Goal: Check status

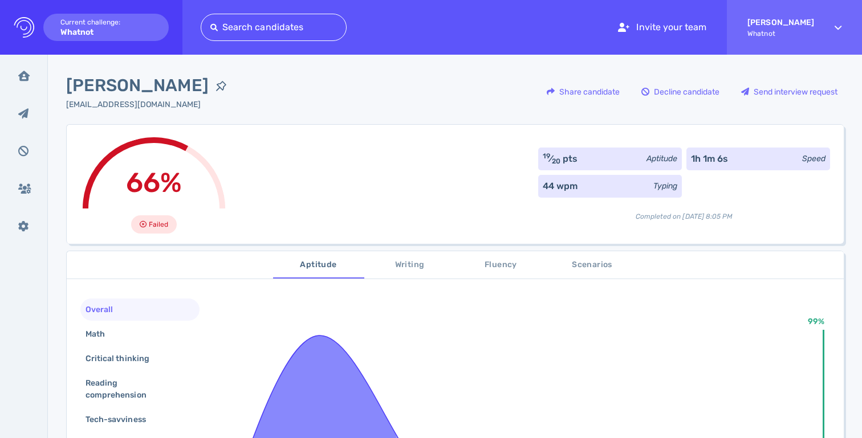
click at [646, 157] on div "Aptitude" at bounding box center [661, 159] width 31 height 12
click at [531, 157] on div "66% Failed 19 ⁄ 20 pts Aptitude 1h 1m 6s Speed 44 wpm Typing Completed on [DATE…" at bounding box center [454, 184] width 777 height 120
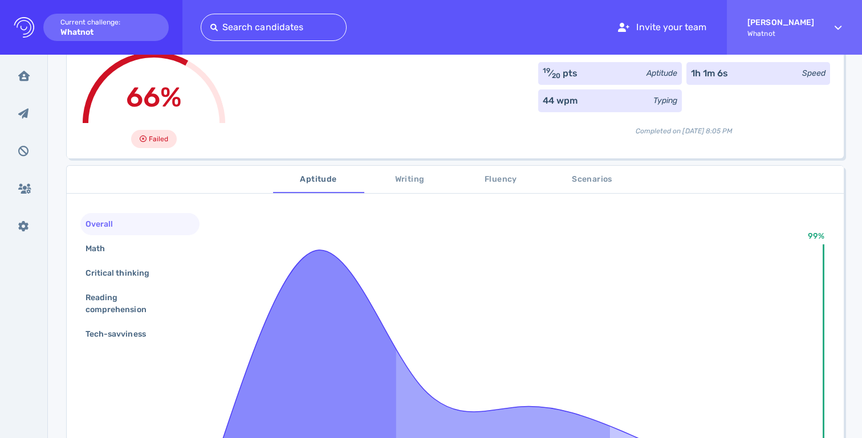
scroll to position [113, 0]
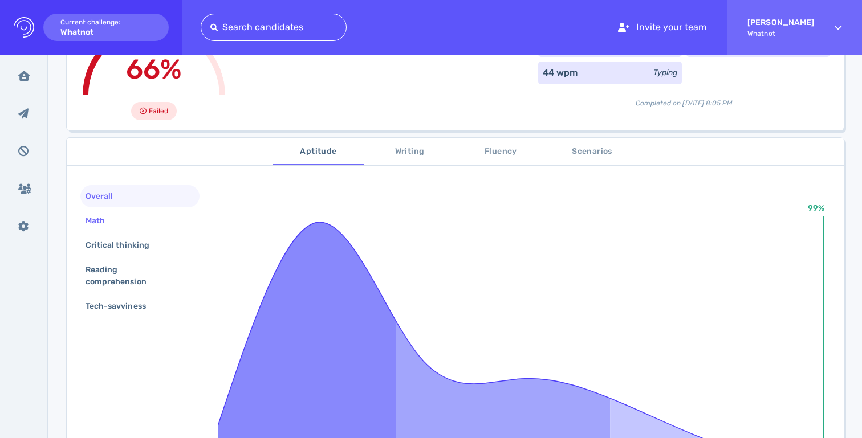
click at [129, 221] on div "Math" at bounding box center [139, 221] width 119 height 22
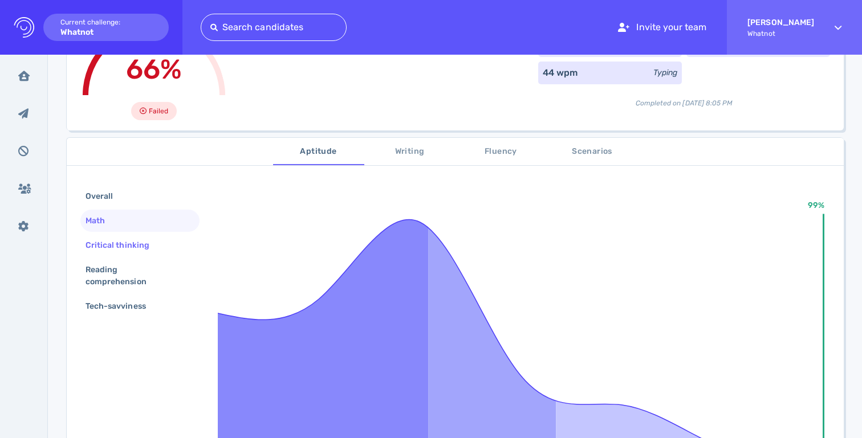
click at [128, 239] on div "Critical thinking" at bounding box center [123, 245] width 80 height 17
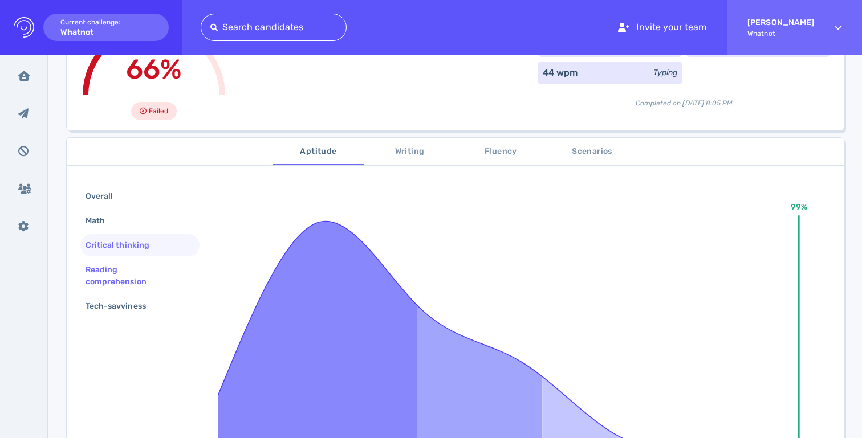
click at [125, 264] on div "Reading comprehension" at bounding box center [135, 276] width 104 height 28
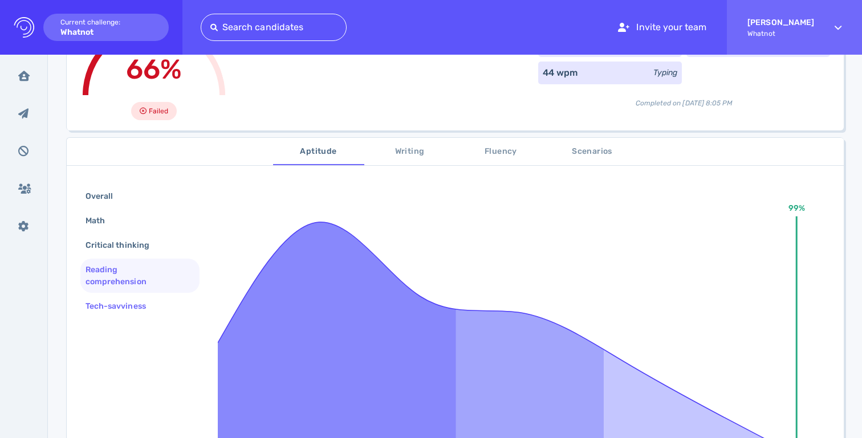
click at [128, 306] on div "Tech-savviness" at bounding box center [121, 306] width 76 height 17
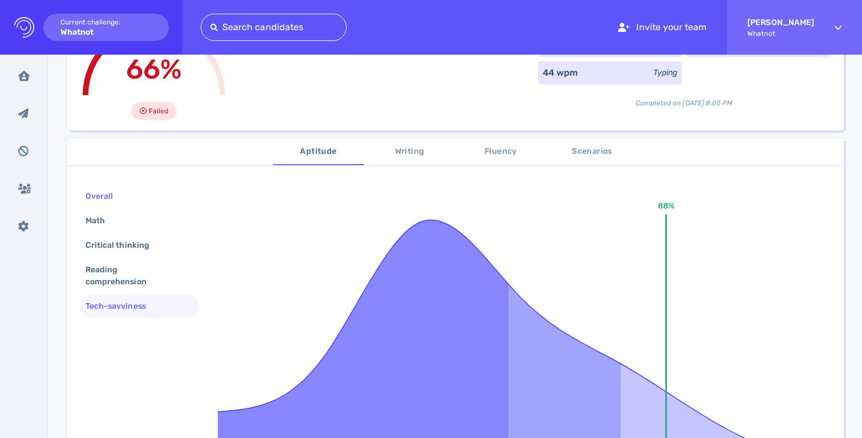
click at [115, 194] on div "Overall" at bounding box center [104, 196] width 43 height 17
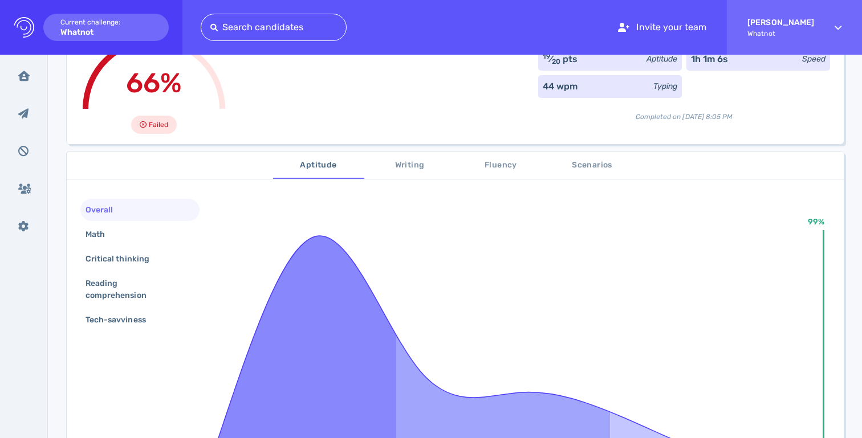
scroll to position [133, 0]
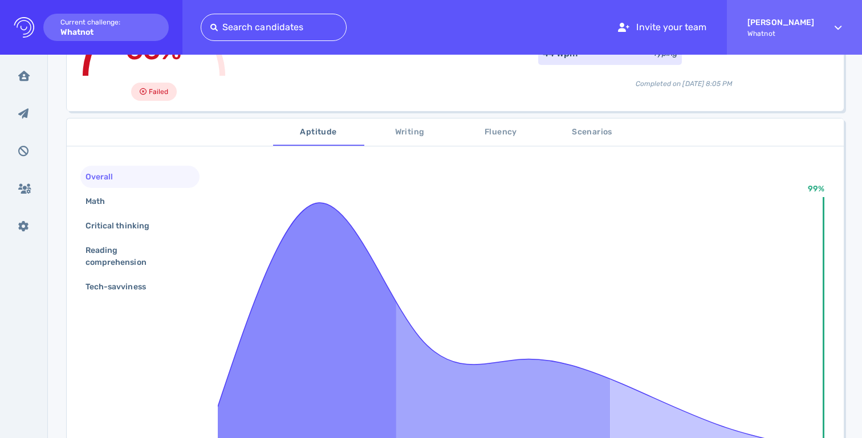
click at [411, 127] on span "Writing" at bounding box center [410, 132] width 78 height 14
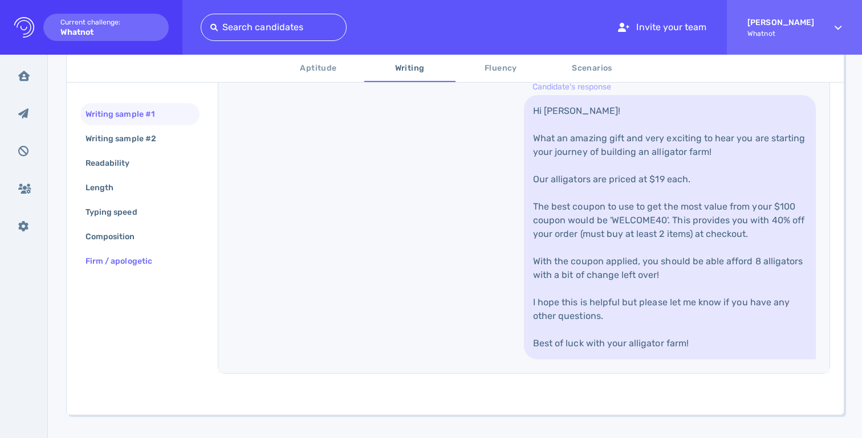
scroll to position [468, 0]
click at [137, 145] on div "Writing sample #2" at bounding box center [126, 139] width 87 height 17
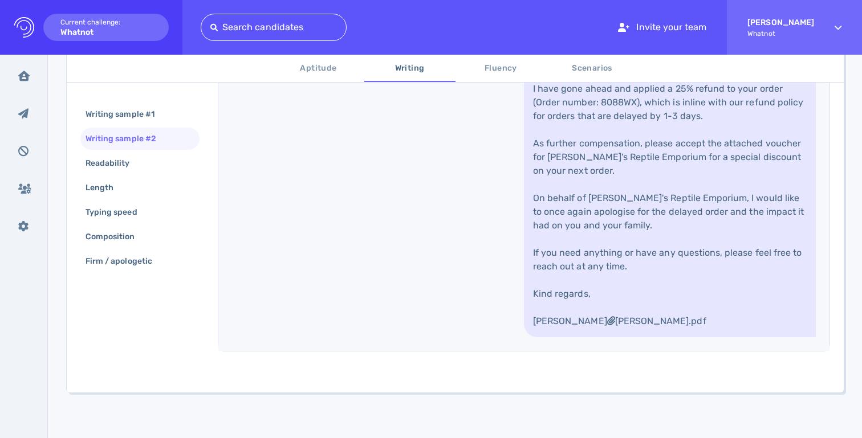
scroll to position [665, 0]
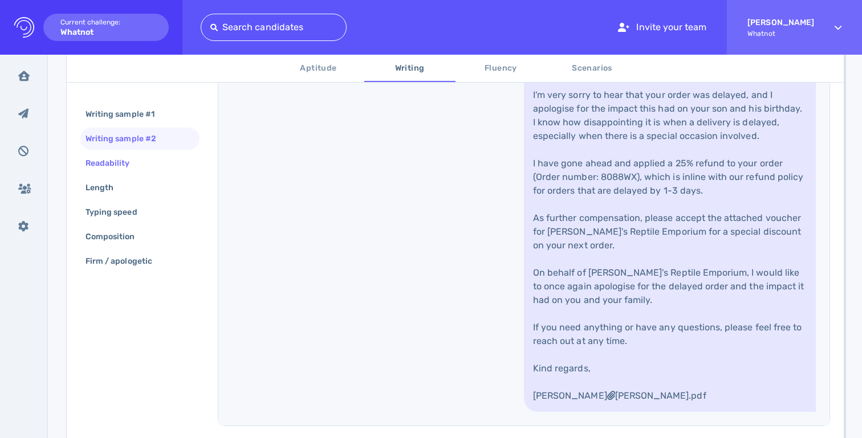
click at [182, 160] on div "Readability" at bounding box center [139, 163] width 119 height 22
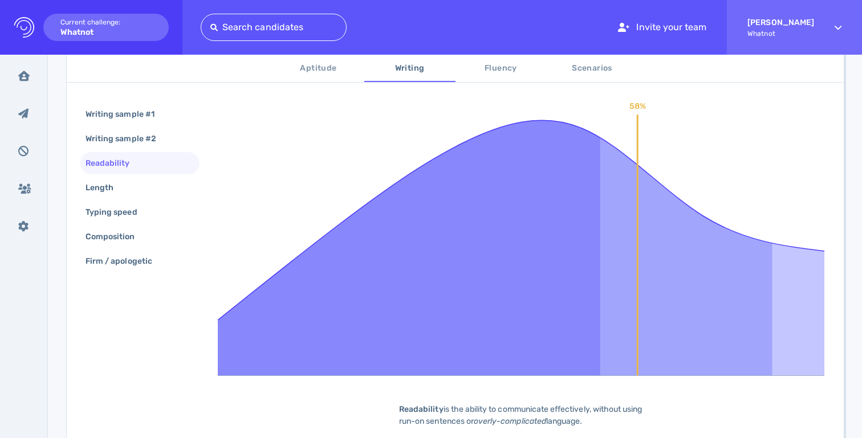
scroll to position [235, 0]
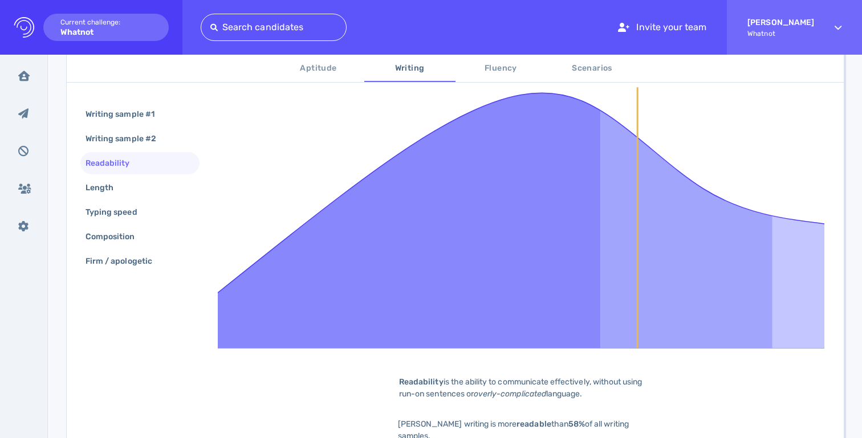
click at [132, 199] on div "Writing sample #1 Writing sample #2 Readability Length Typing speed Composition…" at bounding box center [139, 189] width 119 height 172
click at [130, 190] on div "Length" at bounding box center [139, 188] width 119 height 22
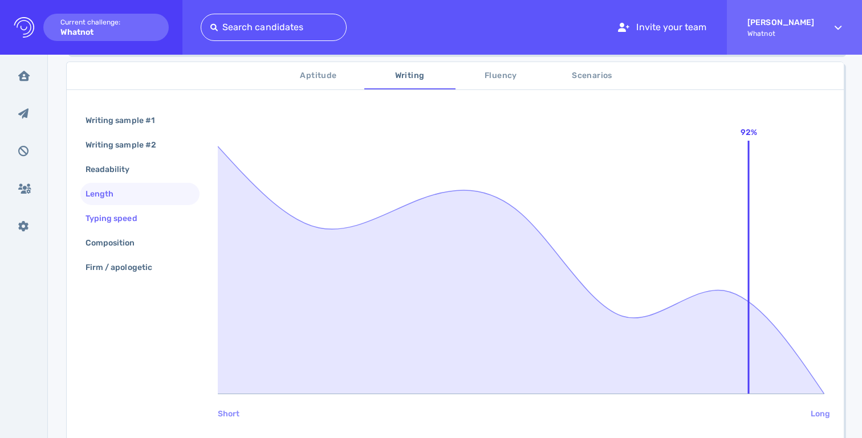
click at [130, 219] on div "Typing speed" at bounding box center [117, 218] width 68 height 17
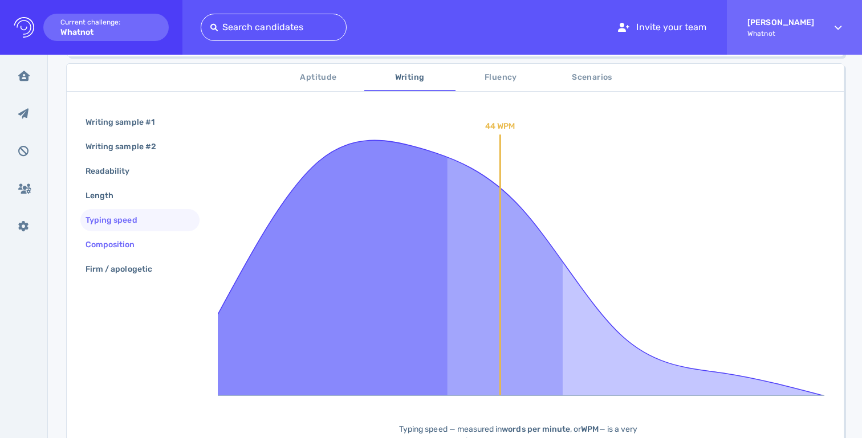
scroll to position [176, 0]
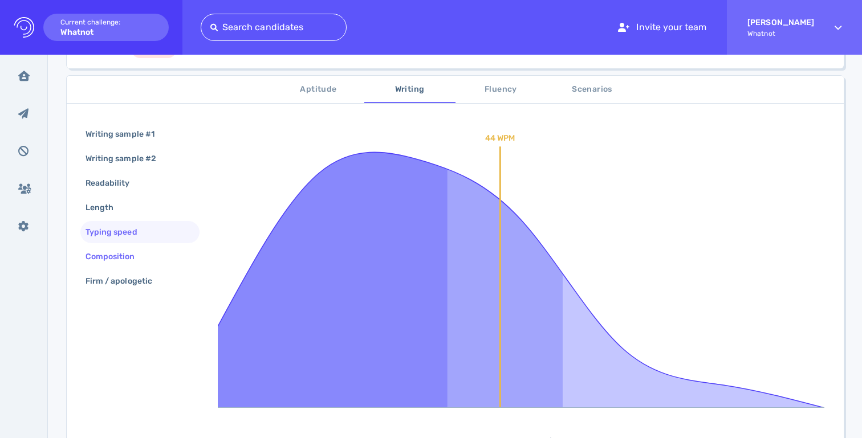
click at [127, 258] on div "Composition" at bounding box center [116, 256] width 66 height 17
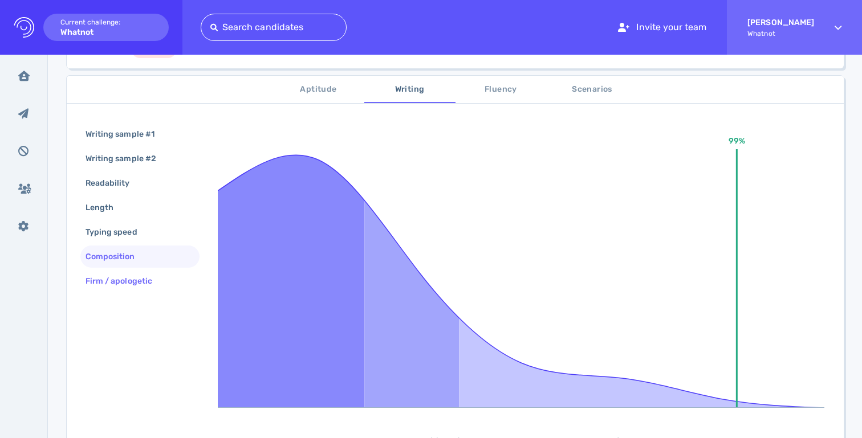
click at [128, 286] on div "Firm / apologetic" at bounding box center [124, 281] width 83 height 17
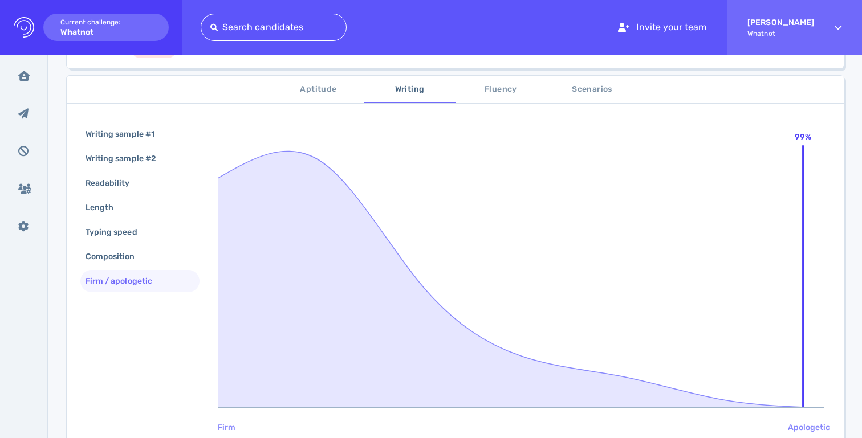
click at [485, 98] on button "Fluency" at bounding box center [500, 89] width 91 height 27
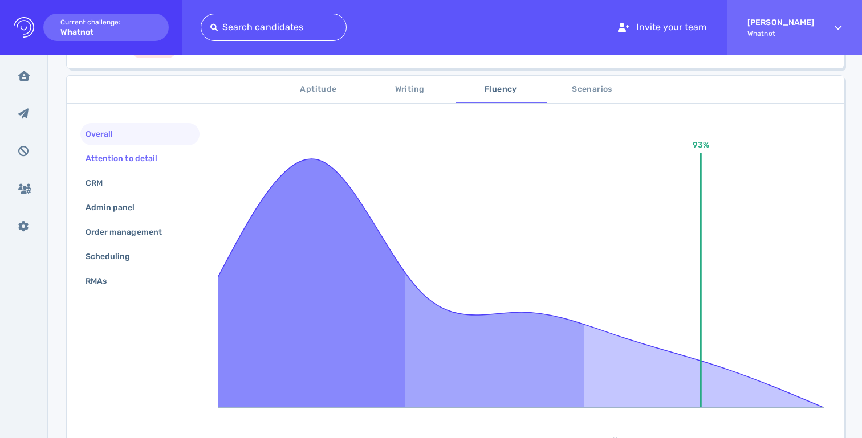
click at [149, 166] on div "Attention to detail" at bounding box center [139, 159] width 119 height 22
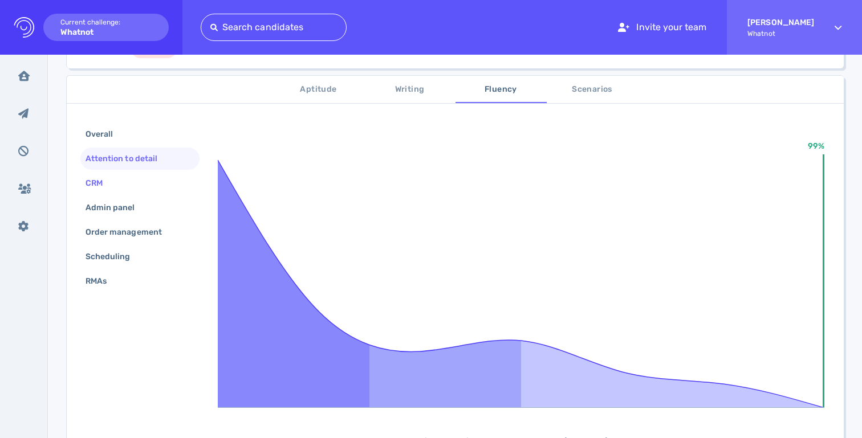
click at [127, 181] on div "CRM" at bounding box center [139, 183] width 119 height 22
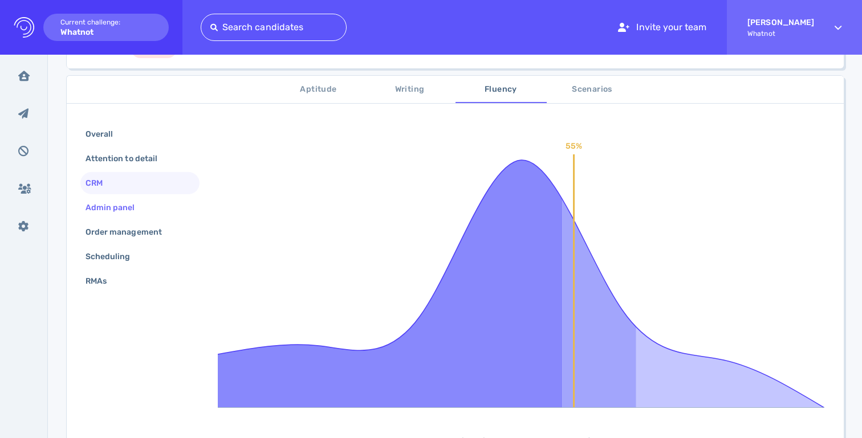
click at [128, 202] on div "Admin panel" at bounding box center [116, 207] width 66 height 17
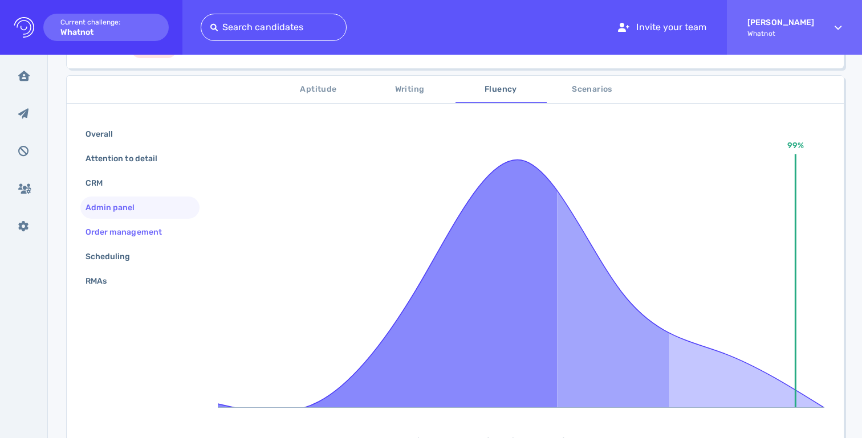
click at [130, 234] on div "Order management" at bounding box center [129, 232] width 92 height 17
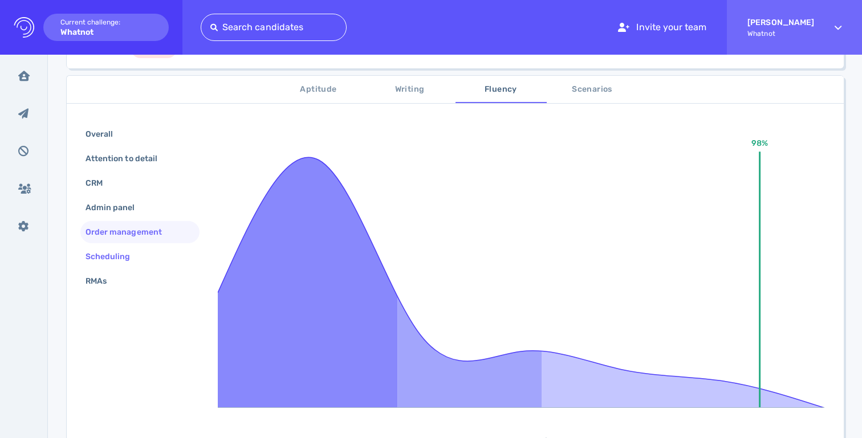
click at [127, 262] on div "Scheduling" at bounding box center [113, 256] width 61 height 17
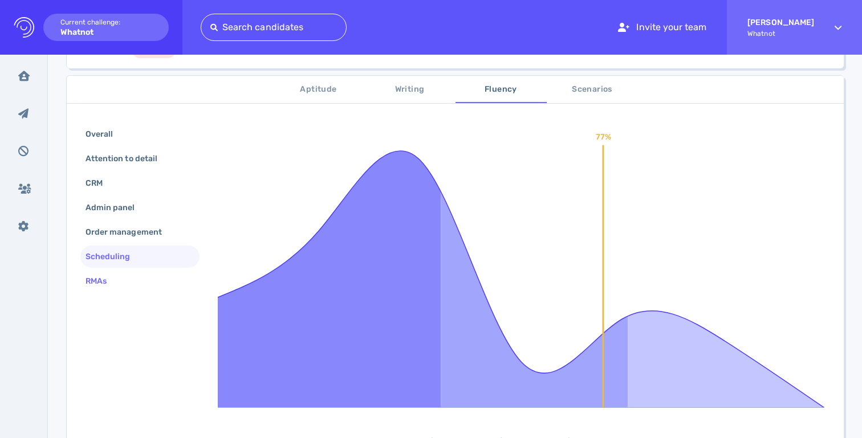
click at [121, 282] on div "RMAs" at bounding box center [139, 281] width 119 height 22
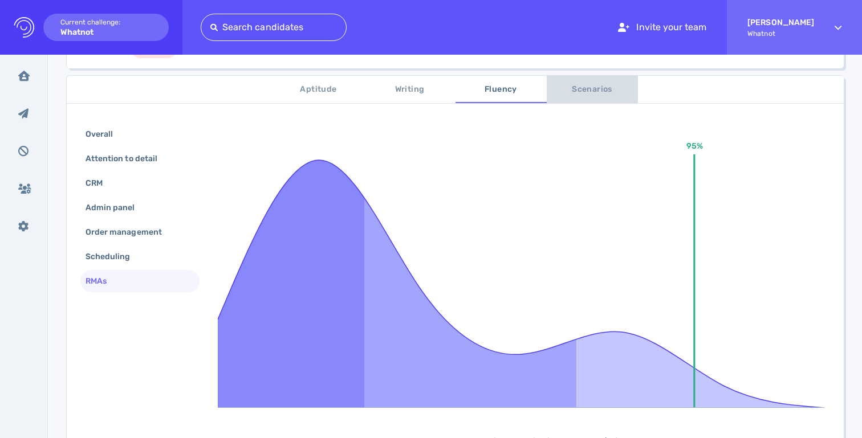
click at [561, 87] on span "Scenarios" at bounding box center [592, 90] width 78 height 14
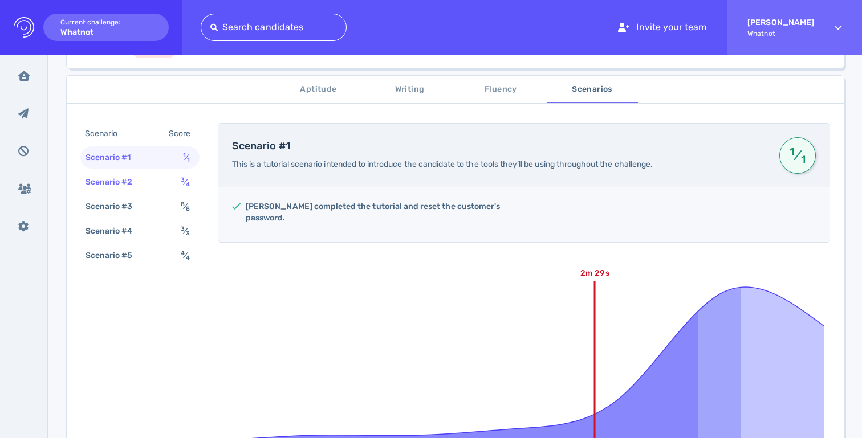
click at [166, 172] on div "Scenario #2 3 ⁄ 4" at bounding box center [139, 182] width 119 height 22
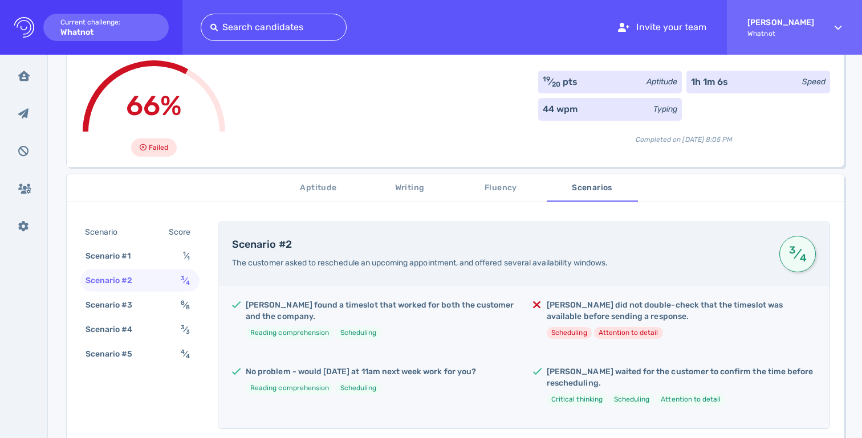
scroll to position [0, 0]
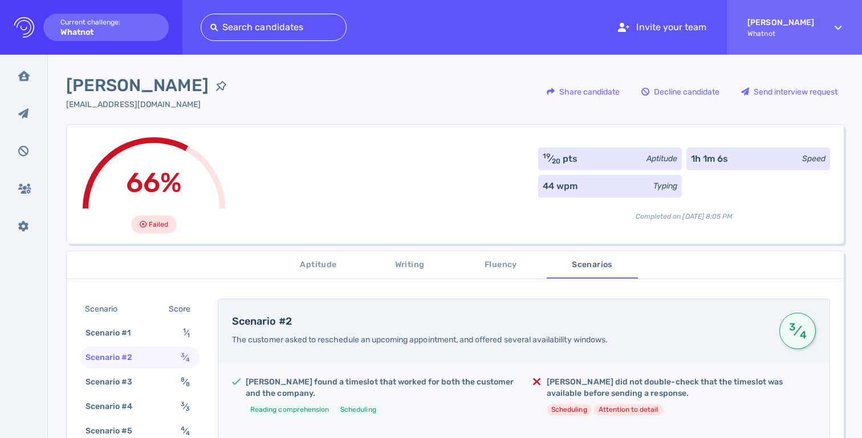
click at [309, 268] on span "Aptitude" at bounding box center [319, 265] width 78 height 14
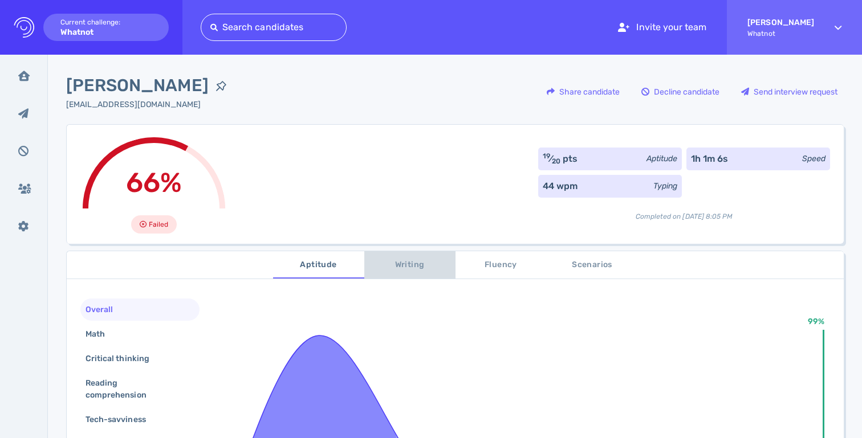
click at [392, 270] on span "Writing" at bounding box center [410, 265] width 78 height 14
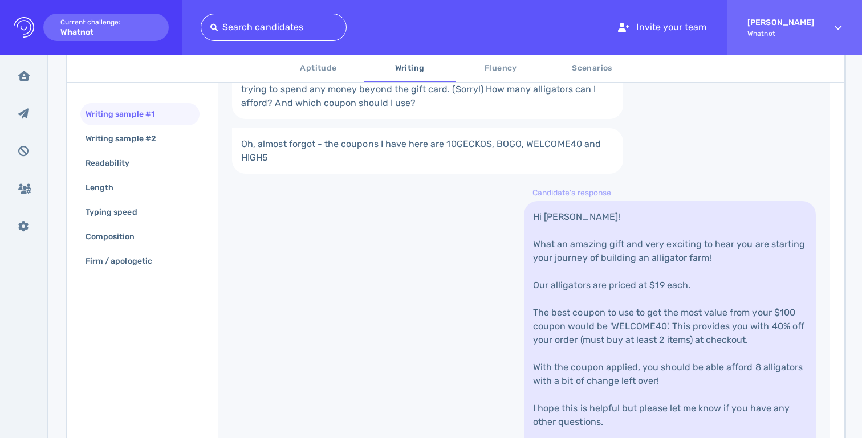
scroll to position [335, 0]
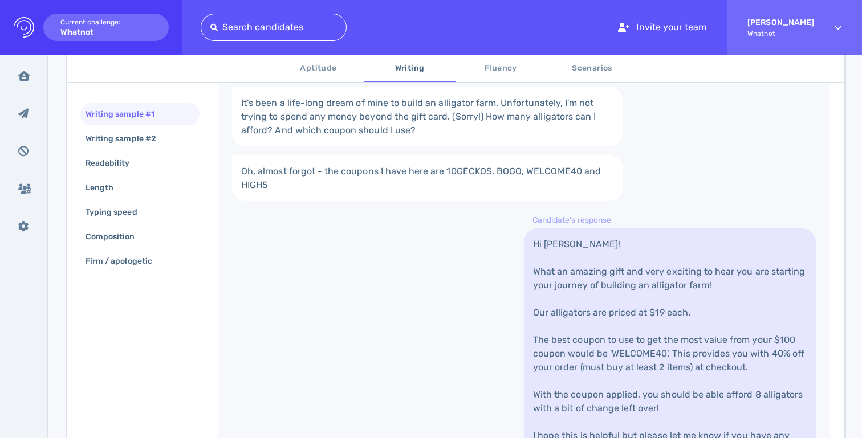
click at [569, 63] on span "Scenarios" at bounding box center [592, 69] width 78 height 14
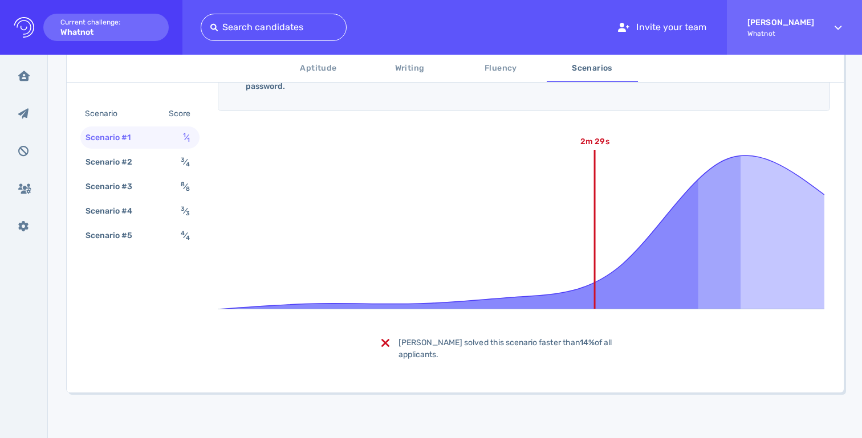
scroll to position [284, 0]
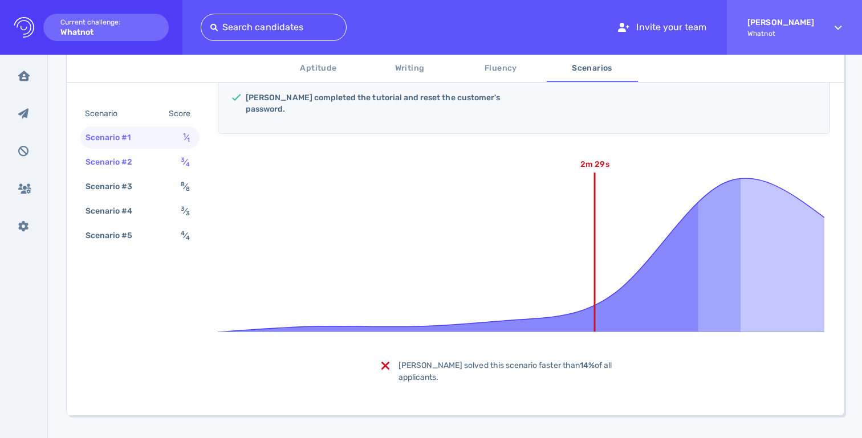
click at [170, 159] on div "Scenario #2 3 ⁄ 4" at bounding box center [139, 162] width 119 height 22
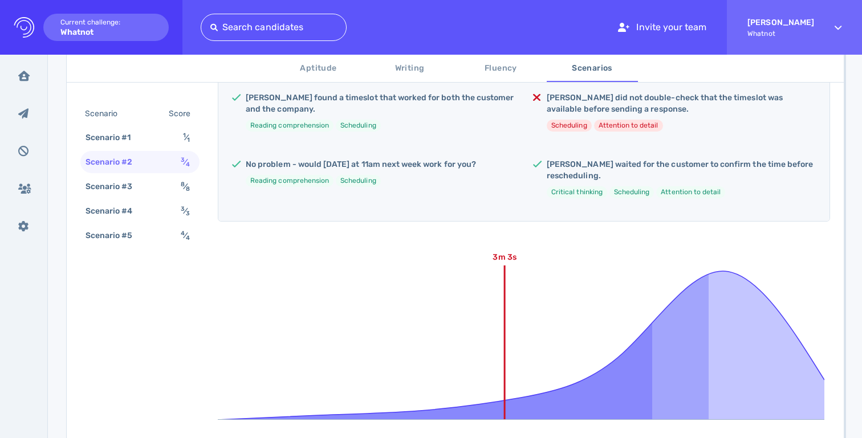
scroll to position [0, 0]
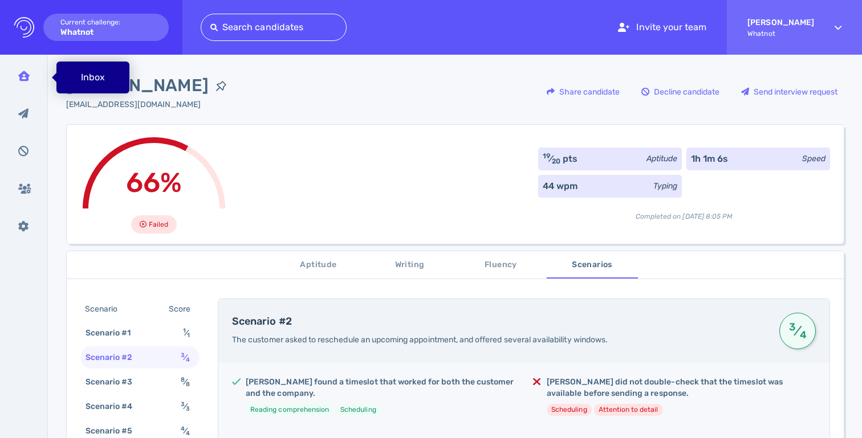
click at [28, 80] on icon at bounding box center [23, 76] width 11 height 10
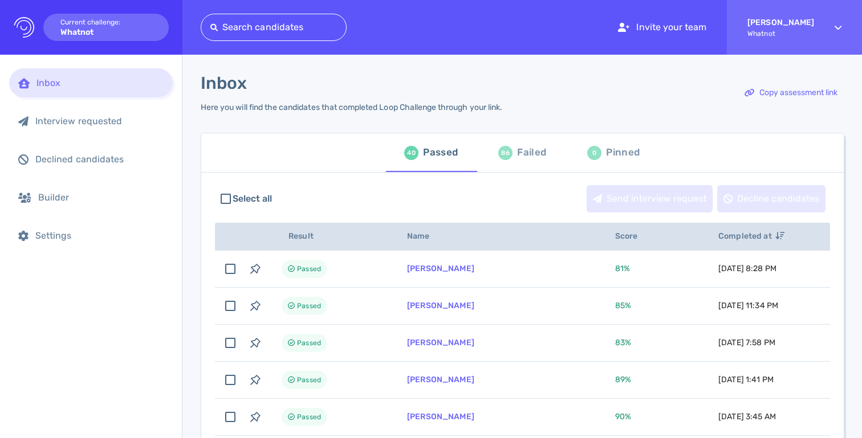
click at [507, 159] on div "86 Failed" at bounding box center [522, 153] width 48 height 32
